Goal: Find specific page/section

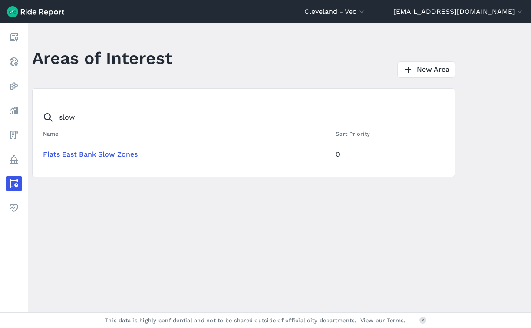
type input "slow"
click at [65, 156] on link "Flats East Bank Slow Zones" at bounding box center [90, 154] width 95 height 8
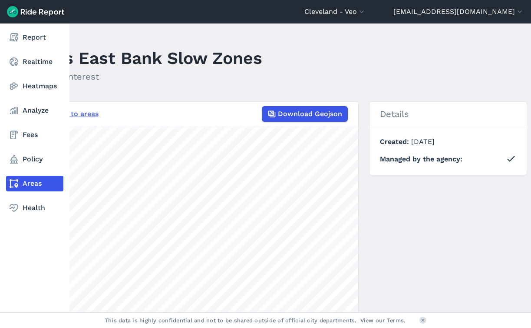
click at [26, 186] on link "Areas" at bounding box center [34, 184] width 57 height 16
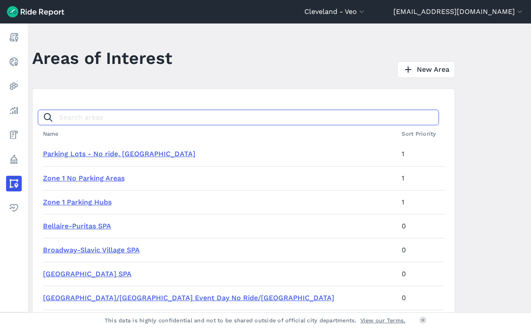
click at [129, 123] on input "Search areas" at bounding box center [239, 118] width 402 height 16
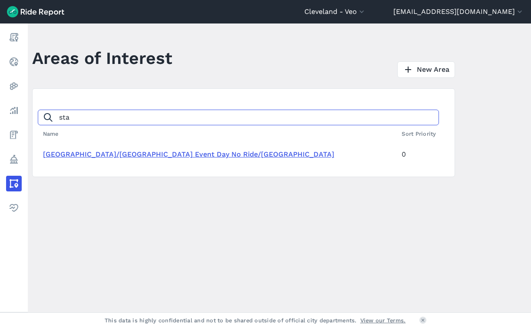
type input "sta"
click at [123, 151] on link "[GEOGRAPHIC_DATA]/[GEOGRAPHIC_DATA] Event Day No Ride/[GEOGRAPHIC_DATA]" at bounding box center [189, 154] width 292 height 8
